Goal: Book appointment/travel/reservation

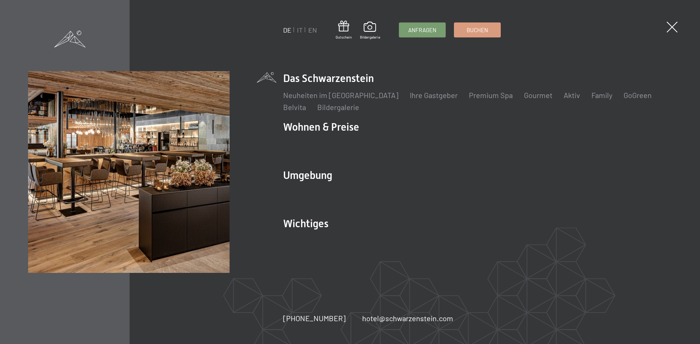
click at [300, 31] on link "IT" at bounding box center [300, 30] width 6 height 8
click at [299, 31] on link "IT" at bounding box center [300, 30] width 6 height 8
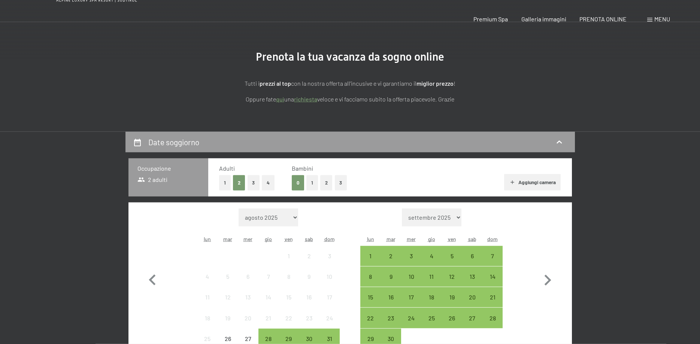
scroll to position [115, 0]
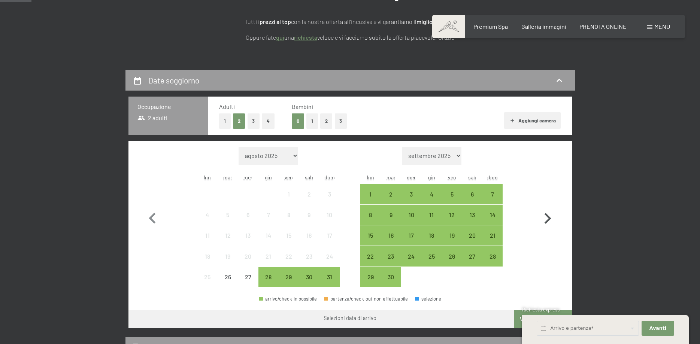
click at [541, 214] on icon "button" at bounding box center [548, 219] width 22 height 22
select select "[DATE]"
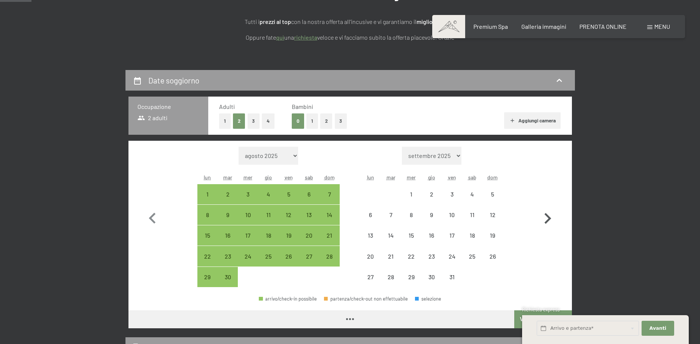
click at [540, 213] on icon "button" at bounding box center [548, 219] width 22 height 22
select select "[DATE]"
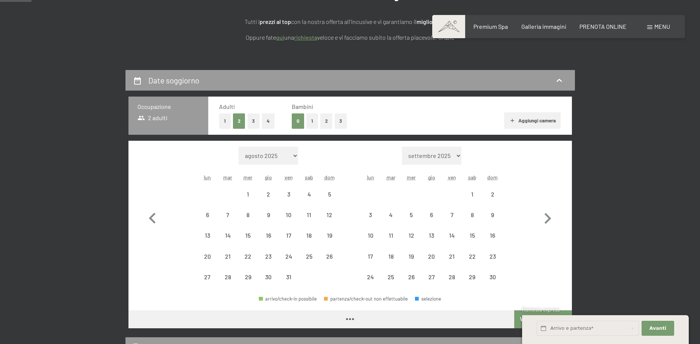
select select "[DATE]"
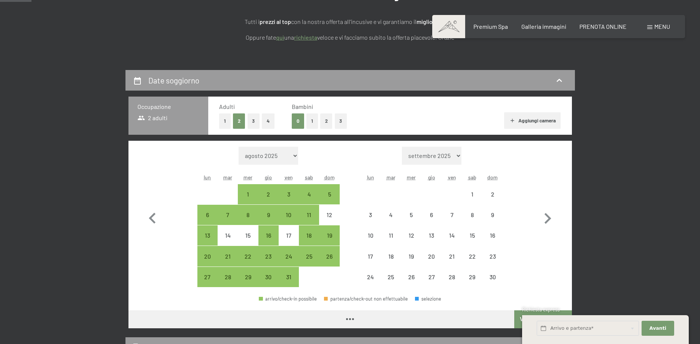
select select "[DATE]"
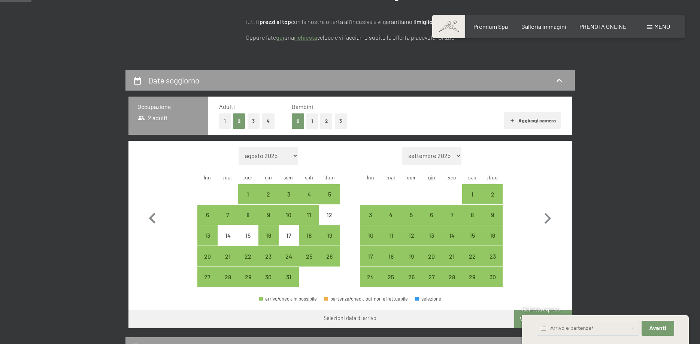
click at [535, 215] on div "Mese/anno [DATE] [DATE] [DATE] [DATE] [DATE] [DATE] [DATE] [DATE] [DATE] [DATE]…" at bounding box center [350, 217] width 417 height 141
click at [540, 216] on icon "button" at bounding box center [548, 219] width 22 height 22
select select "[DATE]"
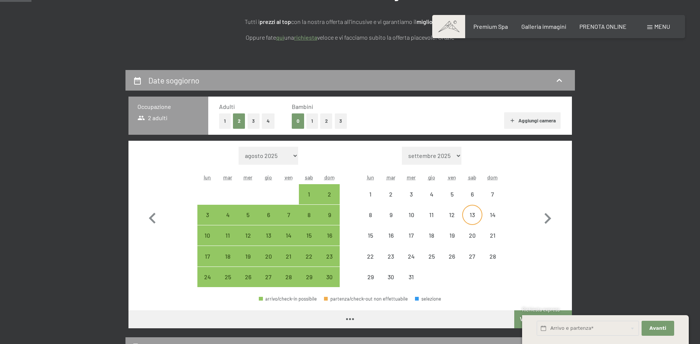
select select "[DATE]"
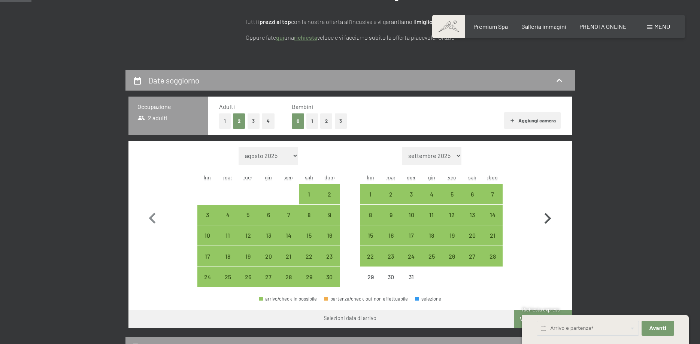
click at [550, 220] on icon "button" at bounding box center [548, 219] width 22 height 22
select select "[DATE]"
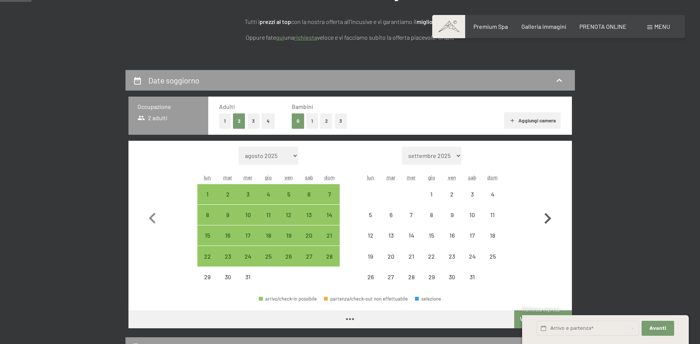
select select "[DATE]"
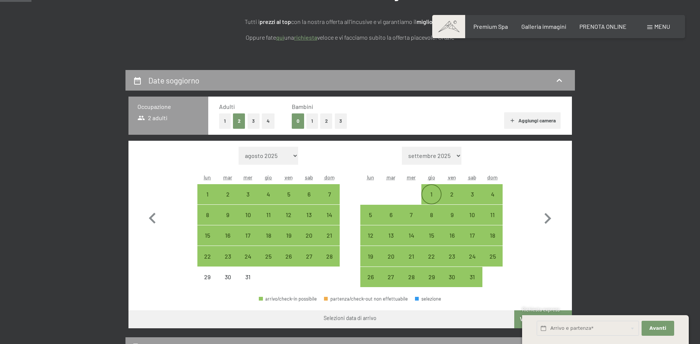
click at [430, 197] on div "1" at bounding box center [431, 201] width 19 height 19
select select "[DATE]"
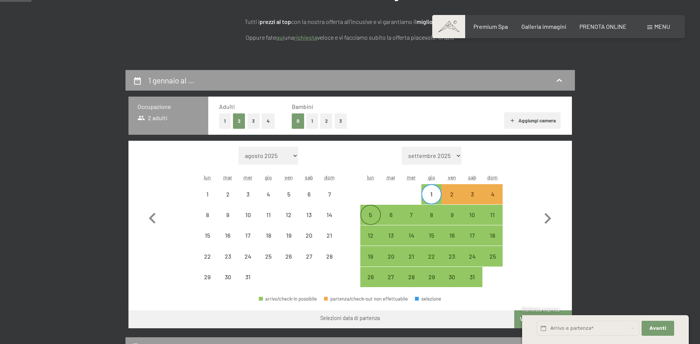
click at [373, 209] on div "5" at bounding box center [370, 215] width 19 height 19
select select "[DATE]"
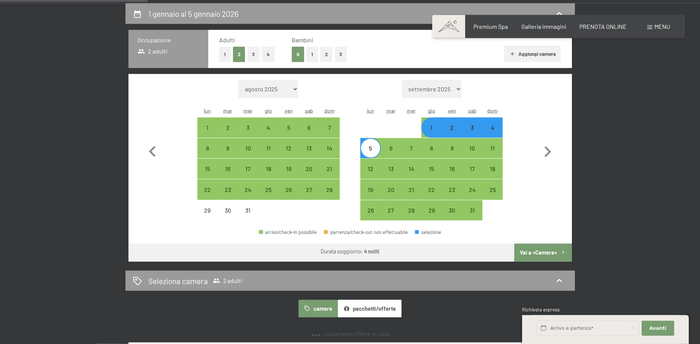
scroll to position [191, 0]
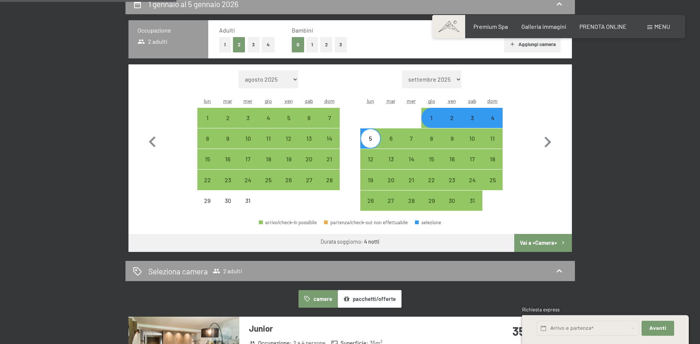
click at [311, 46] on button "1" at bounding box center [313, 44] width 12 height 15
select select "[DATE]"
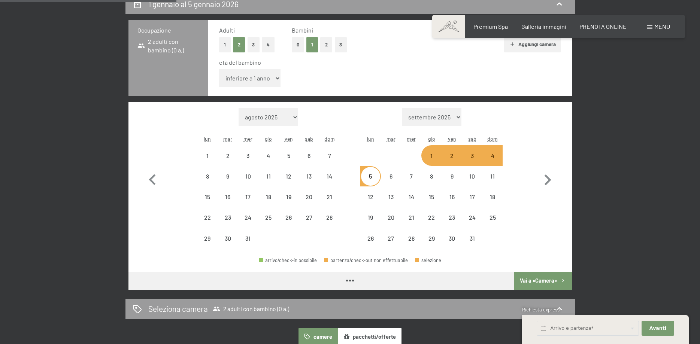
click at [219, 69] on select "inferiore a 1 anno 1 anno 2 anni 3 anni 4 anni 5 anni 6 anni 7 anni 8 anni 9 an…" at bounding box center [250, 78] width 62 height 18
select select "[DATE]"
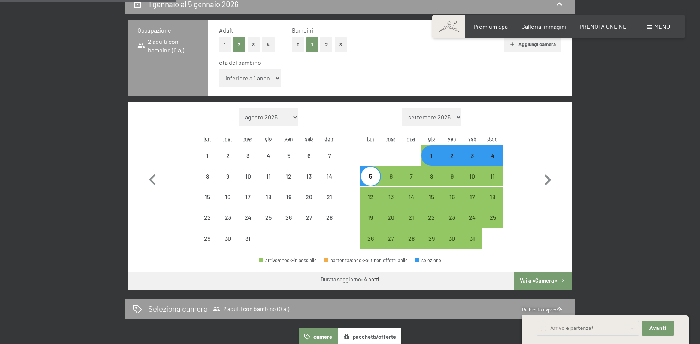
select select "[DATE]"
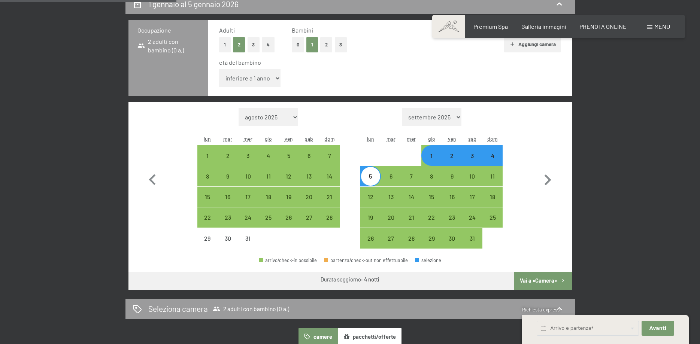
select select "2"
click option "2 anni" at bounding box center [0, 0] width 0 height 0
select select "[DATE]"
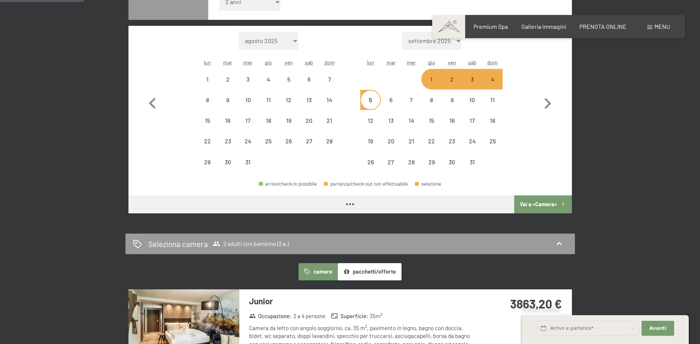
click at [533, 205] on button "Vai a «Camera»" at bounding box center [543, 205] width 57 height 18
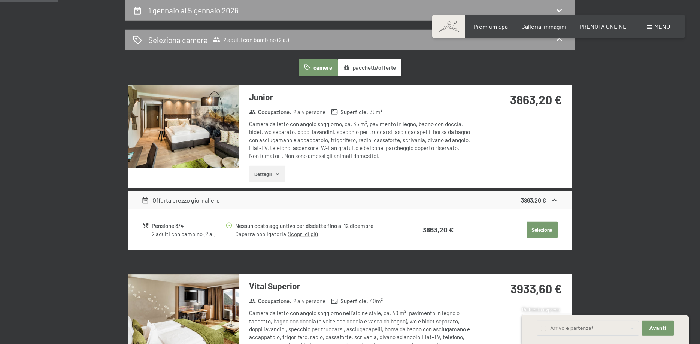
select select "[DATE]"
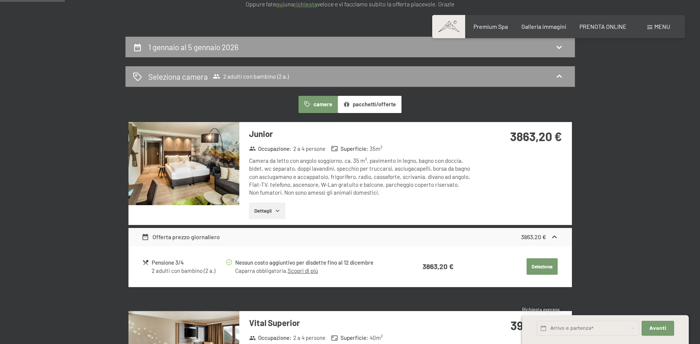
scroll to position [70, 0]
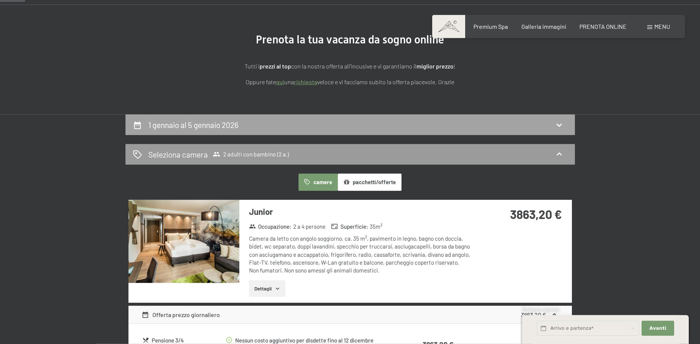
click at [171, 126] on h2 "1 gennaio al 5 gennaio 2026" at bounding box center [193, 124] width 90 height 9
select select "2"
select select "[DATE]"
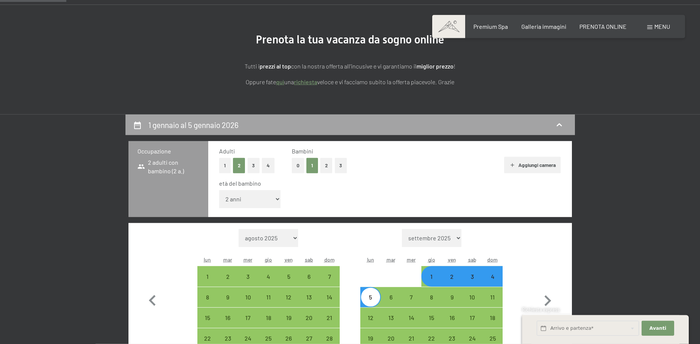
scroll to position [185, 0]
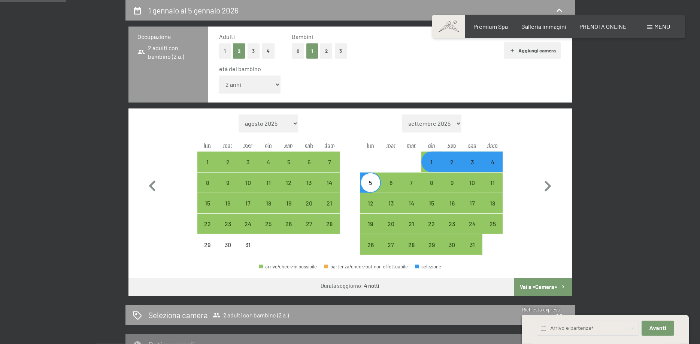
click at [448, 162] on div "2" at bounding box center [452, 168] width 19 height 19
select select "[DATE]"
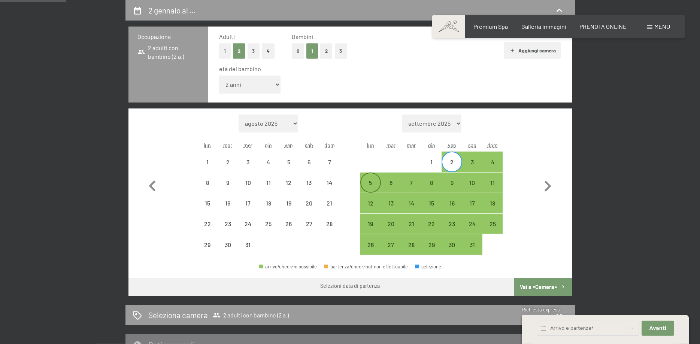
click at [373, 181] on div "5" at bounding box center [370, 189] width 19 height 19
select select "[DATE]"
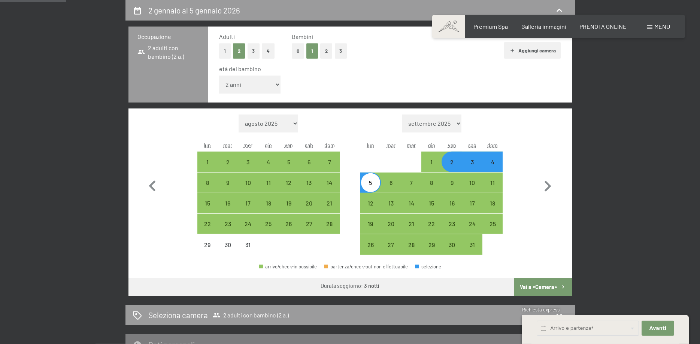
click at [542, 288] on button "Vai a «Camera»" at bounding box center [543, 287] width 57 height 18
select select "[DATE]"
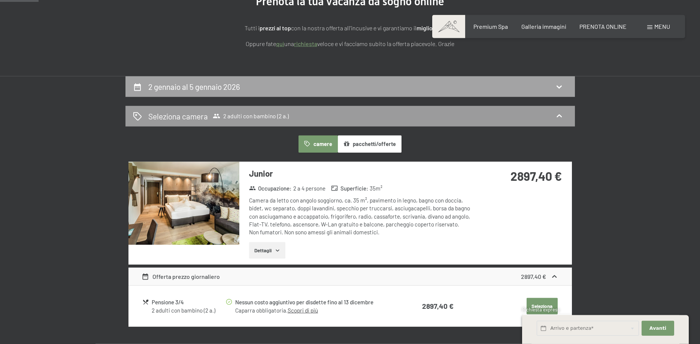
click at [190, 88] on h2 "2 gennaio al 5 gennaio 2026" at bounding box center [194, 86] width 92 height 9
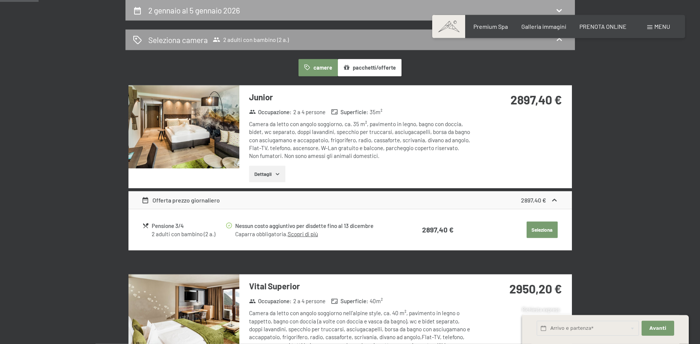
select select "2"
select select "[DATE]"
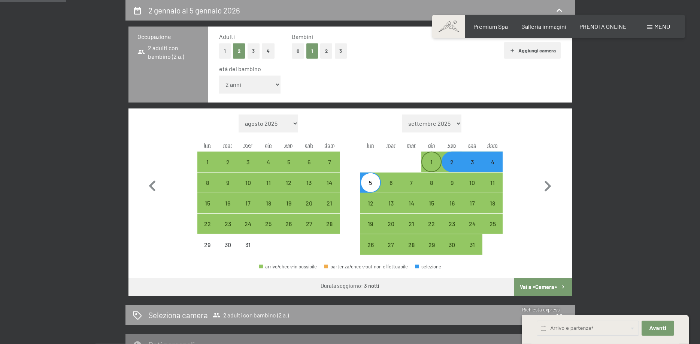
click at [428, 157] on div "1" at bounding box center [431, 162] width 19 height 19
select select "[DATE]"
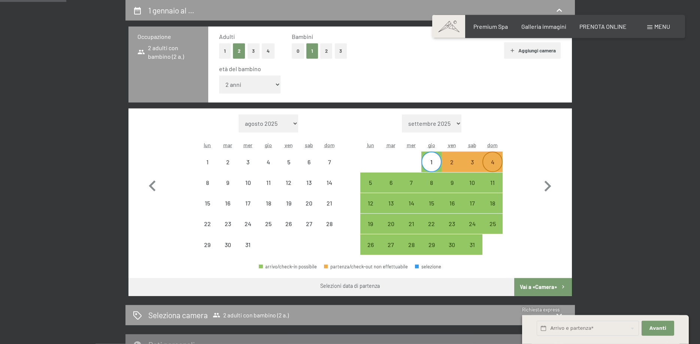
click at [495, 163] on div "4" at bounding box center [492, 168] width 19 height 19
select select "[DATE]"
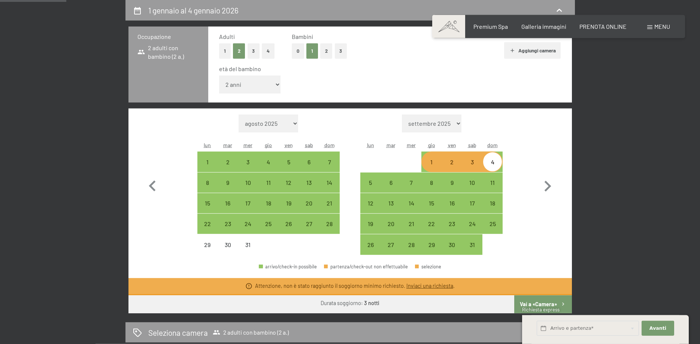
click at [453, 164] on div "2" at bounding box center [452, 168] width 19 height 19
select select "[DATE]"
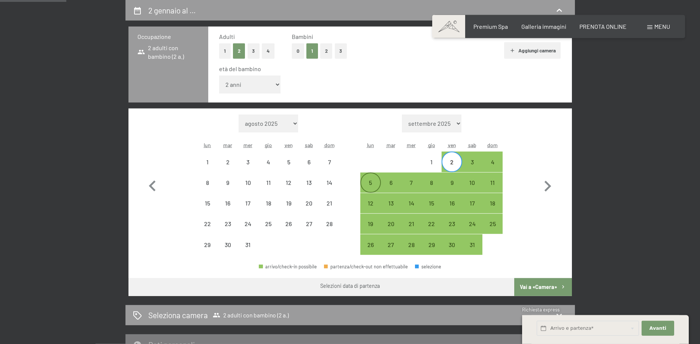
click at [375, 177] on div "5" at bounding box center [370, 183] width 19 height 19
select select "[DATE]"
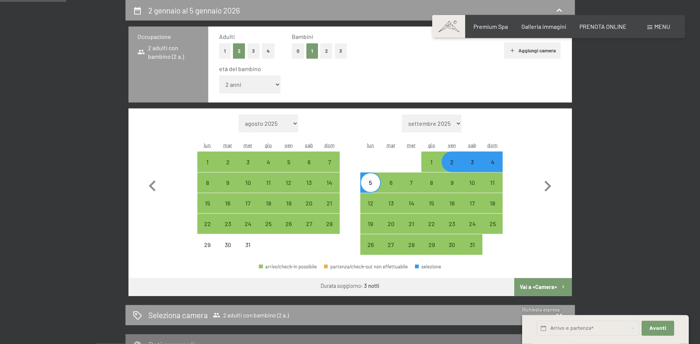
click at [534, 290] on button "Vai a «Camera»" at bounding box center [543, 287] width 57 height 18
select select "[DATE]"
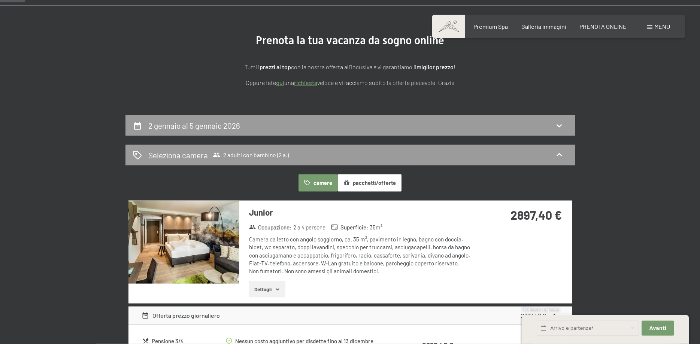
scroll to position [0, 0]
